Goal: Task Accomplishment & Management: Complete application form

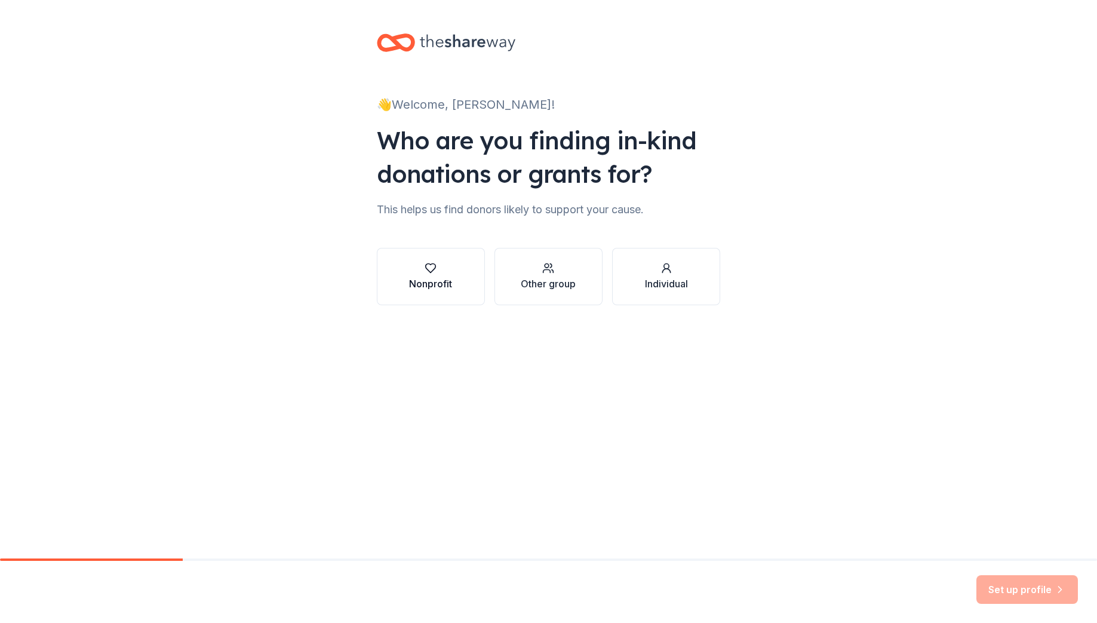
click at [454, 287] on button "Nonprofit" at bounding box center [431, 276] width 108 height 57
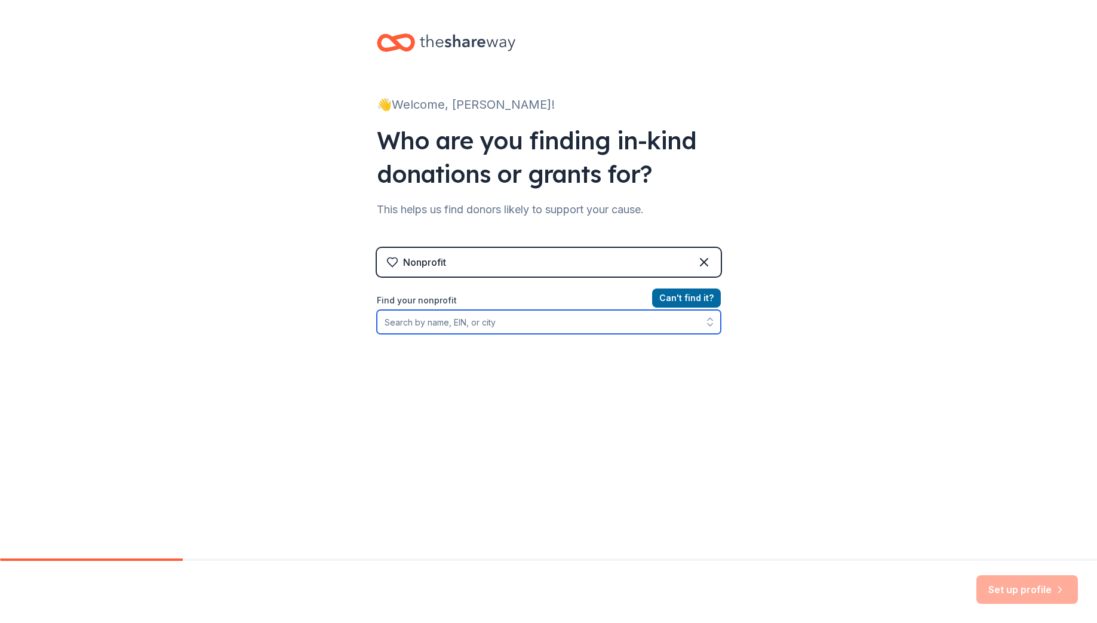
click at [441, 326] on input "Find your nonprofit" at bounding box center [549, 322] width 344 height 24
type input "[DEMOGRAPHIC_DATA] free loan"
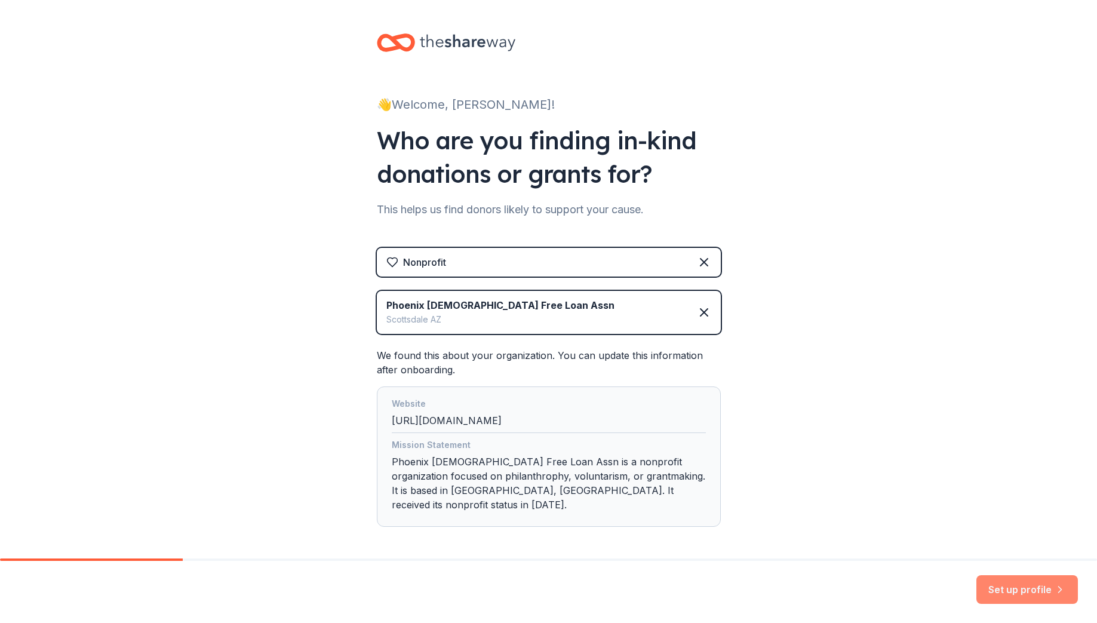
click at [1018, 590] on button "Set up profile" at bounding box center [1026, 589] width 101 height 29
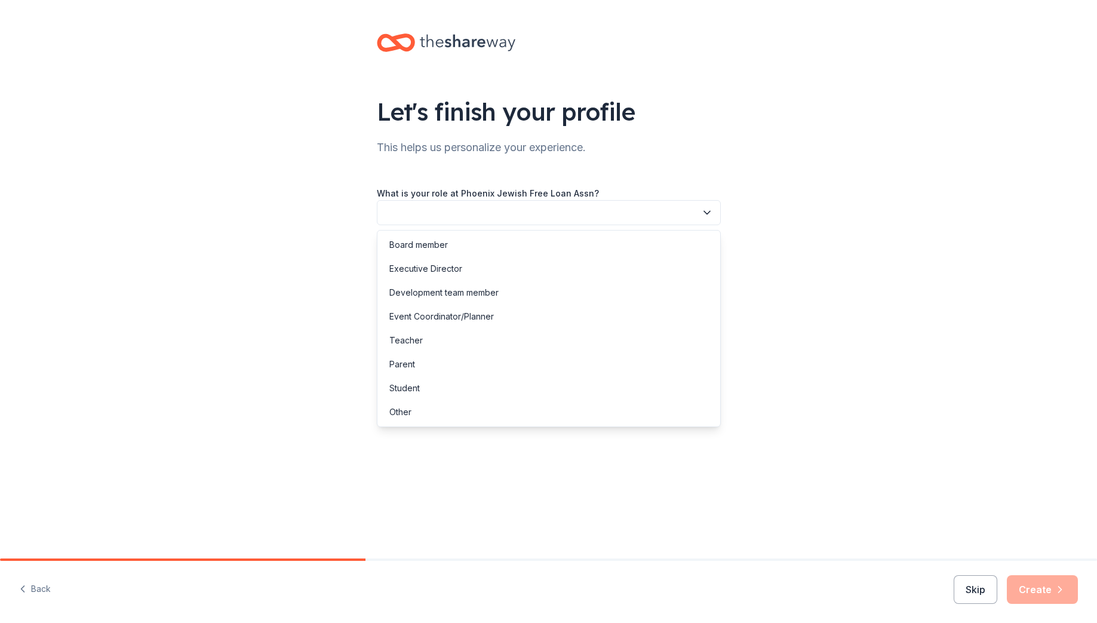
click at [649, 216] on button "button" at bounding box center [549, 212] width 344 height 25
click at [445, 314] on div "Event Coordinator/Planner" at bounding box center [441, 316] width 104 height 14
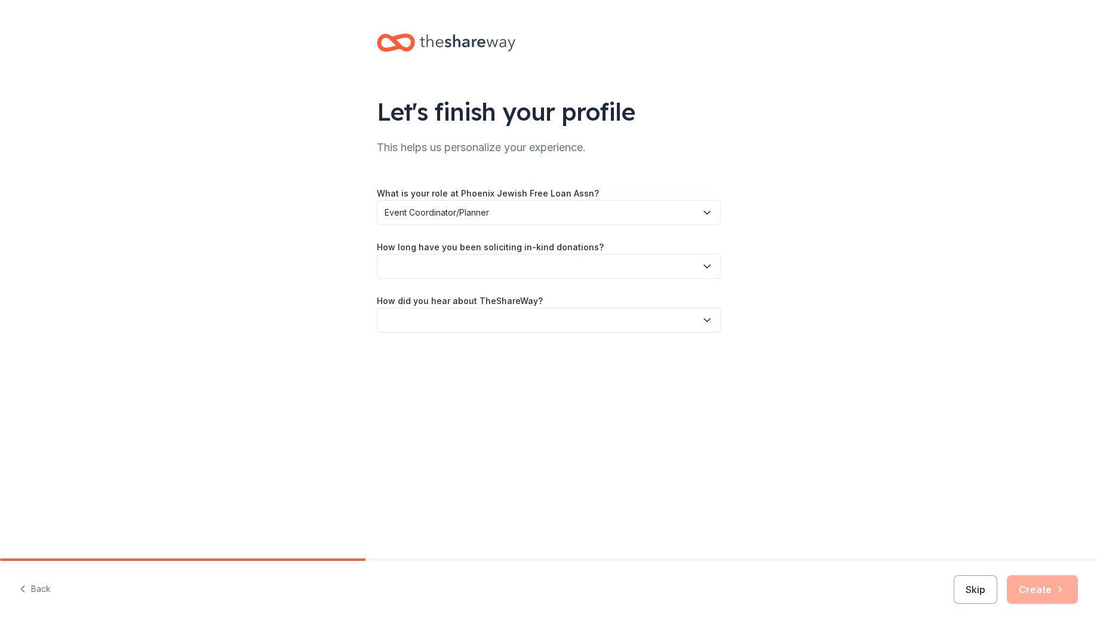
click at [672, 270] on button "button" at bounding box center [549, 266] width 344 height 25
click at [436, 297] on div "This is my first time!" at bounding box center [427, 298] width 76 height 14
click at [615, 316] on button "button" at bounding box center [549, 319] width 344 height 25
click at [476, 369] on div "Online search" at bounding box center [549, 376] width 338 height 24
click at [1035, 589] on button "Create" at bounding box center [1041, 589] width 71 height 29
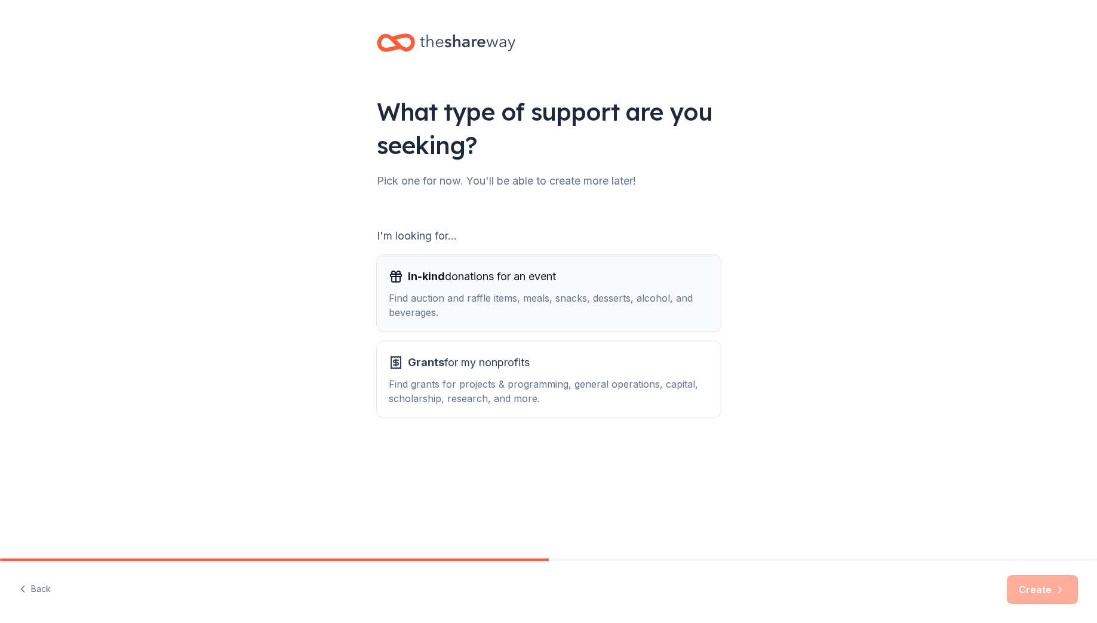
click at [521, 308] on div "Find auction and raffle items, meals, snacks, desserts, alcohol, and beverages." at bounding box center [549, 305] width 320 height 29
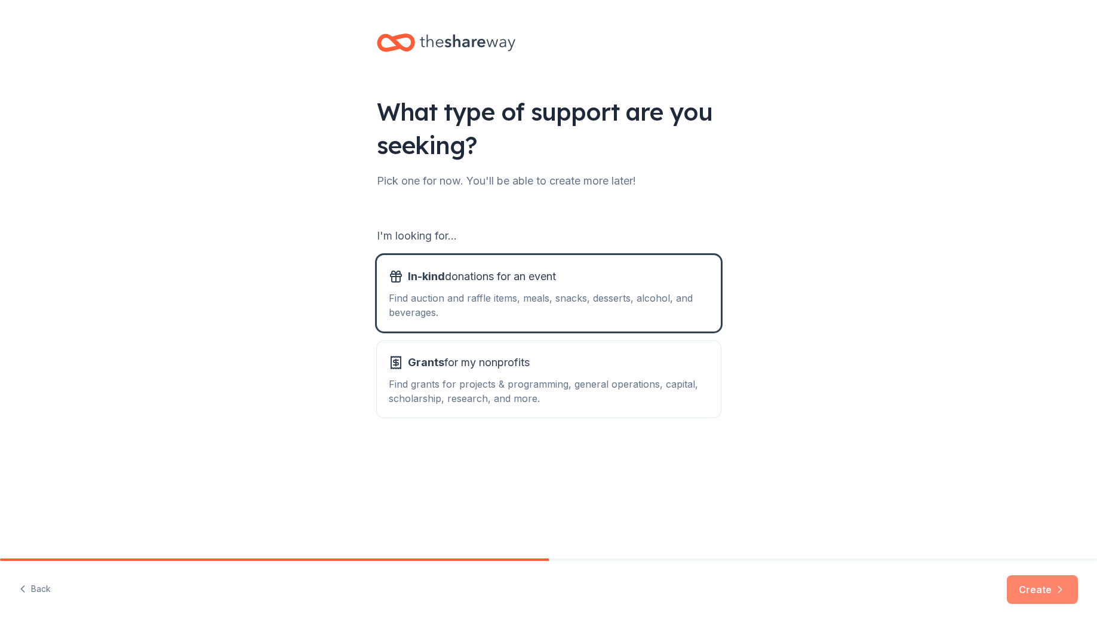
click at [1045, 602] on button "Create" at bounding box center [1041, 589] width 71 height 29
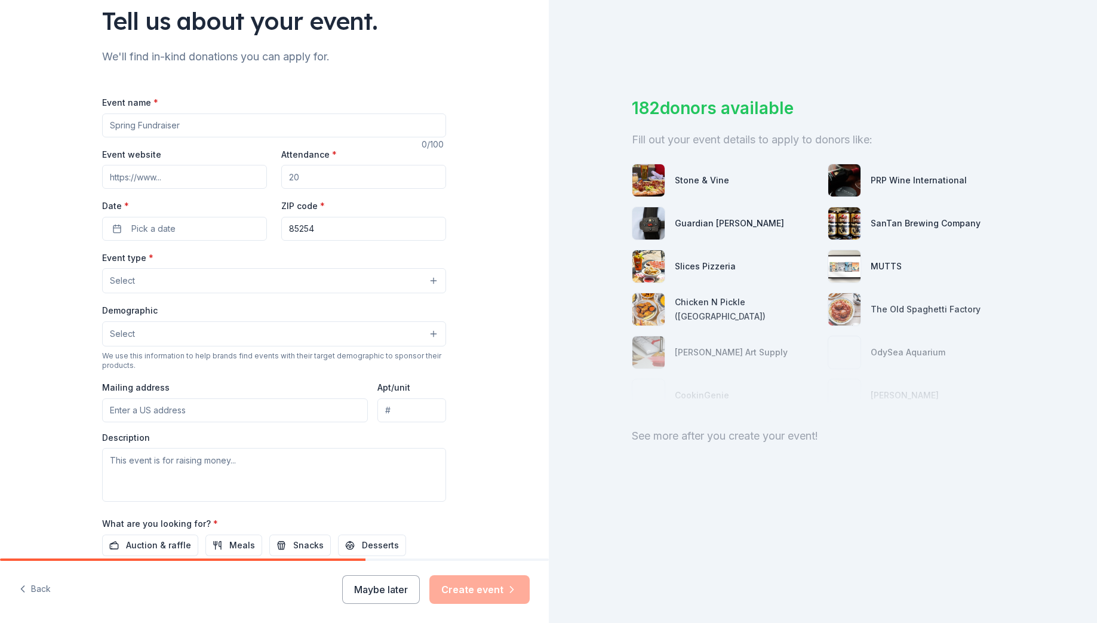
scroll to position [90, 0]
